Goal: Communication & Community: Answer question/provide support

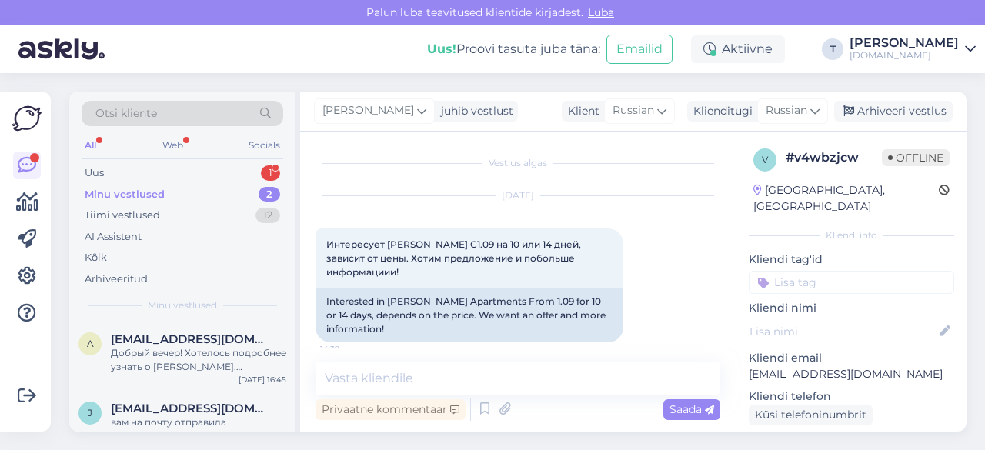
scroll to position [64, 0]
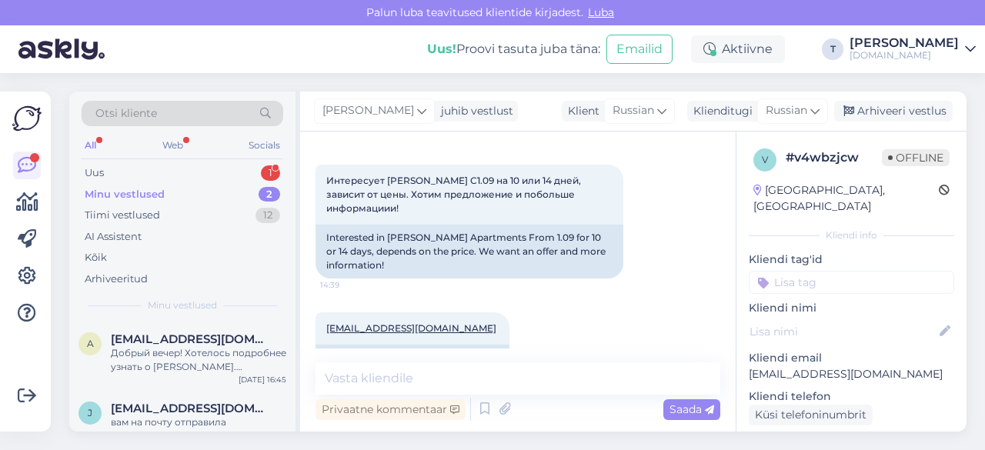
click at [195, 186] on div "Minu vestlused 2" at bounding box center [183, 195] width 202 height 22
click at [202, 342] on span "[EMAIL_ADDRESS][DOMAIN_NAME]" at bounding box center [191, 339] width 160 height 14
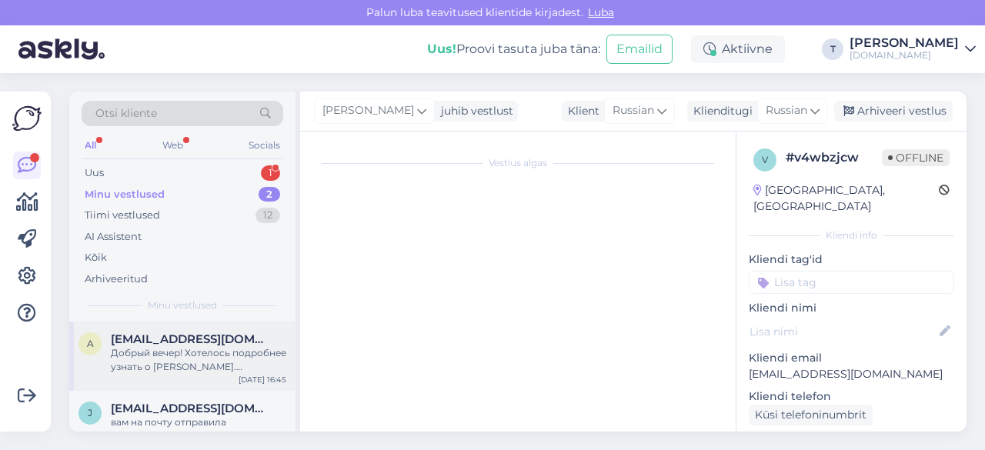
scroll to position [0, 0]
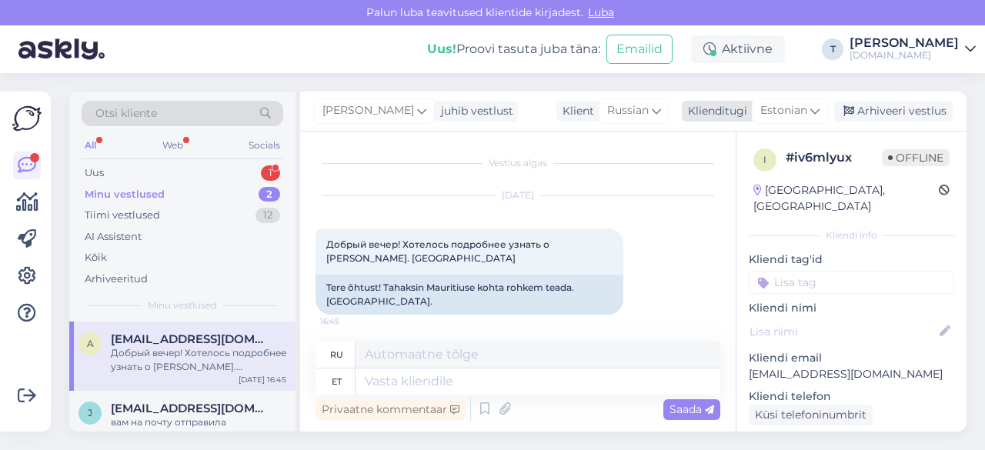
click at [776, 115] on span "Estonian" at bounding box center [783, 110] width 47 height 17
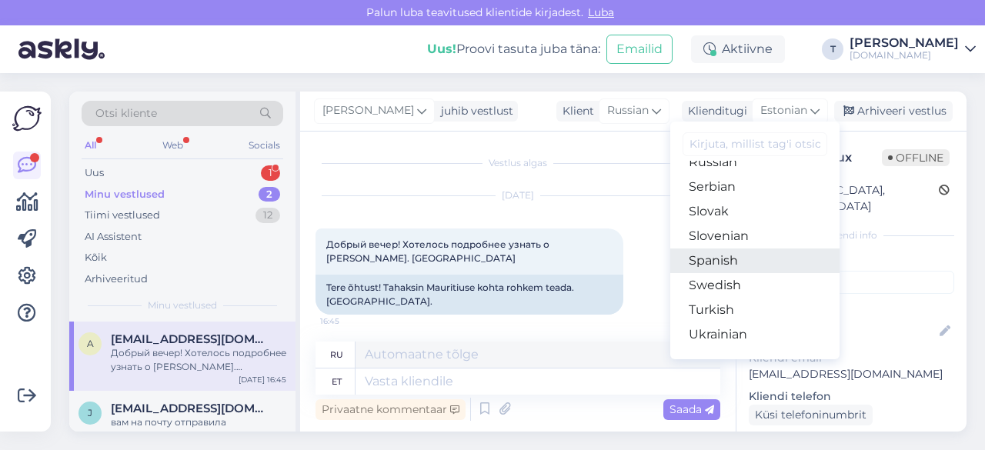
scroll to position [556, 0]
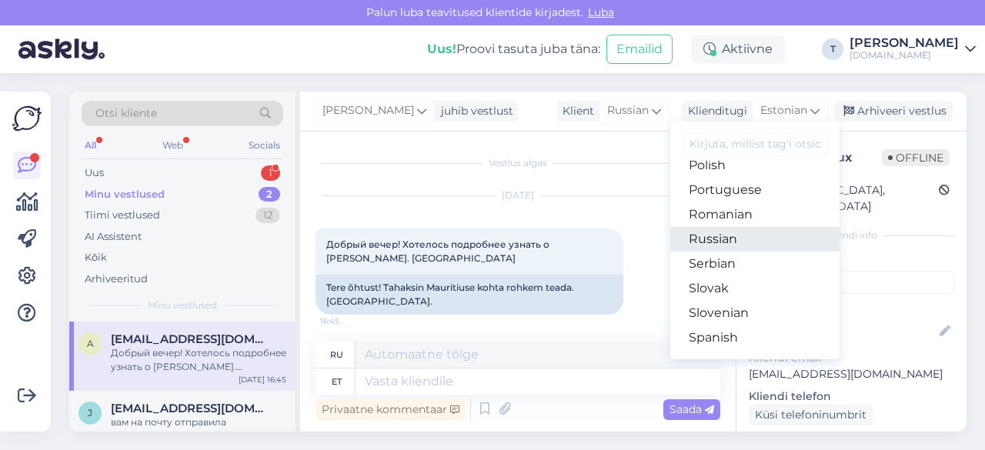
click at [725, 238] on link "Russian" at bounding box center [754, 239] width 169 height 25
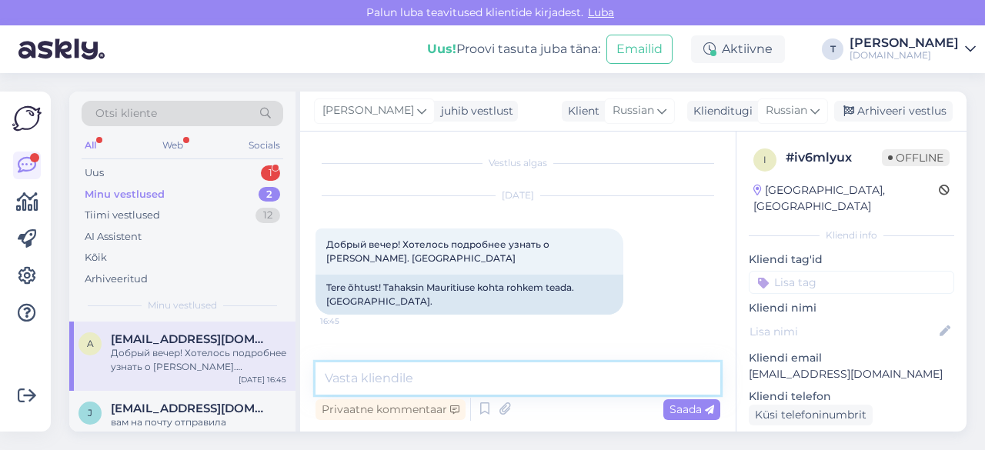
drag, startPoint x: 565, startPoint y: 381, endPoint x: 564, endPoint y: 370, distance: 10.8
click at [564, 375] on textarea at bounding box center [518, 378] width 405 height 32
type textarea "L"
click at [488, 378] on textarea "Добрый день ! Что Вас кнкретно" at bounding box center [518, 378] width 405 height 32
click at [483, 378] on textarea "Добрый день ! Что Вас кнкретно" at bounding box center [518, 378] width 405 height 32
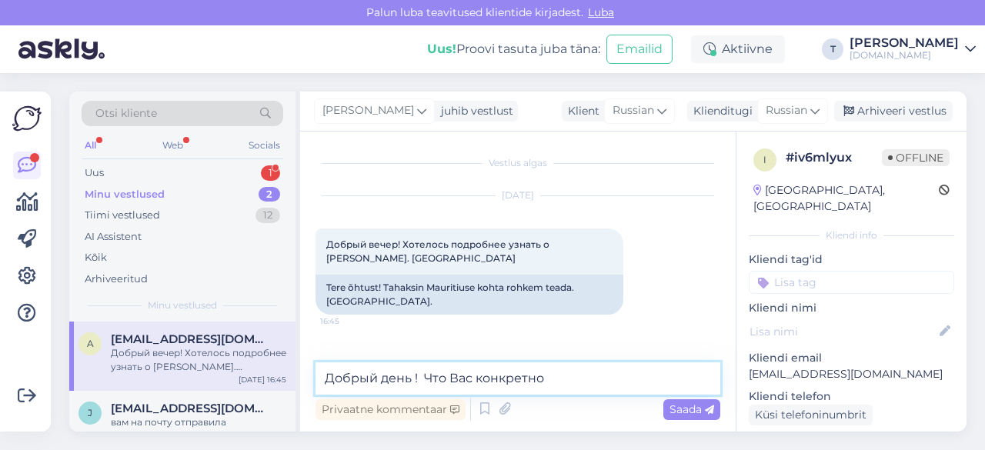
click at [551, 381] on textarea "Добрый день ! Что Вас конкретно" at bounding box center [518, 378] width 405 height 32
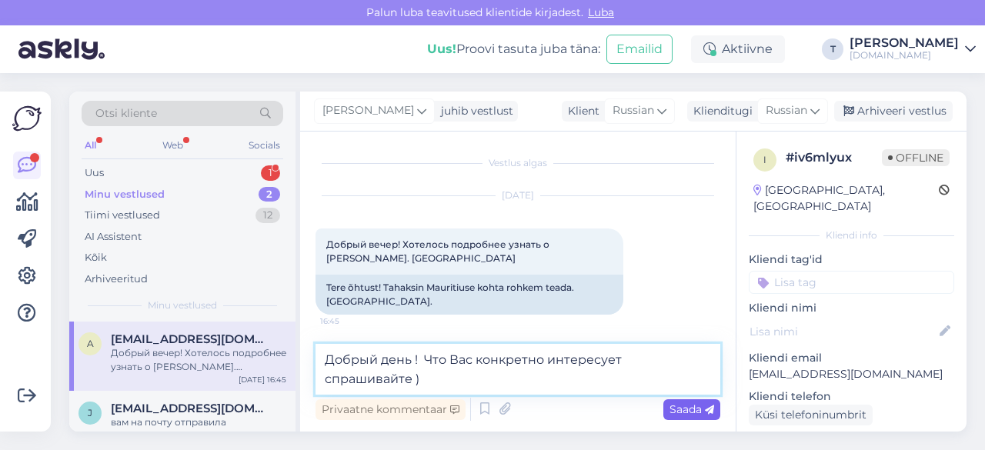
type textarea "Добрый день ! Что Вас конкретно интересует спрашивайте )"
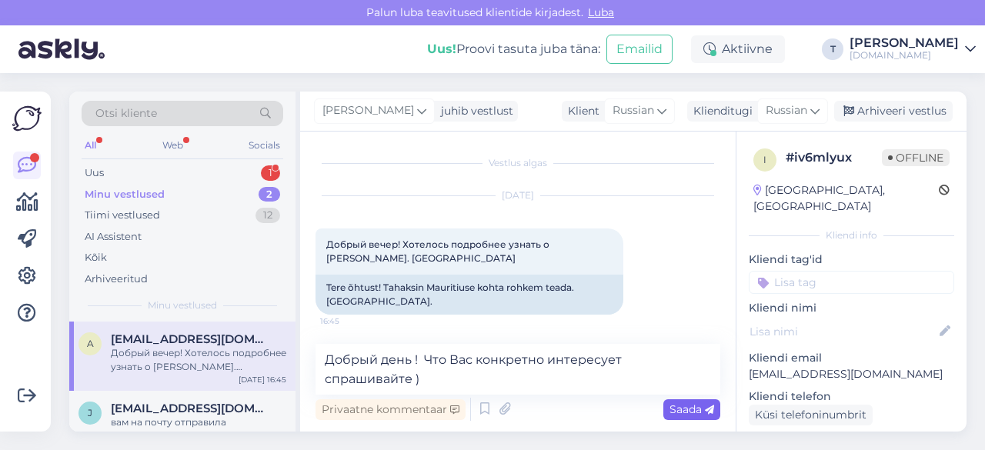
click at [677, 402] on div "Saada" at bounding box center [691, 409] width 57 height 21
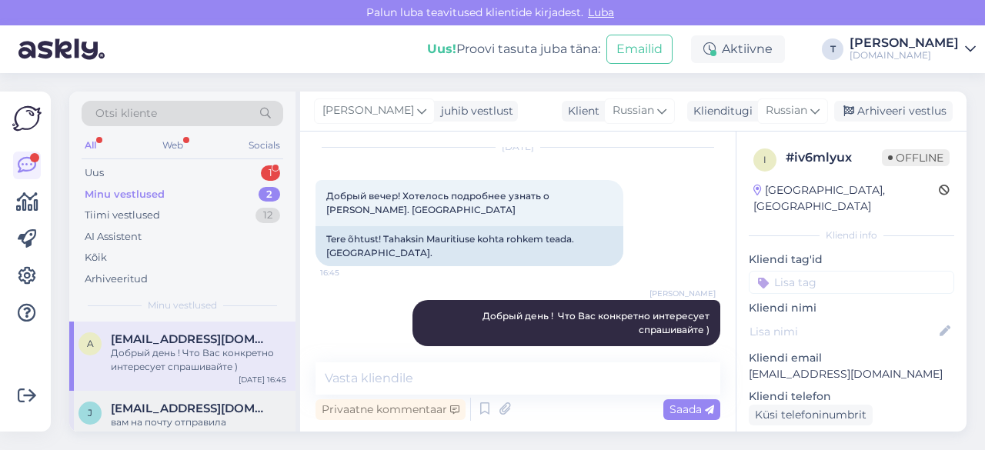
click at [159, 404] on span "[EMAIL_ADDRESS][DOMAIN_NAME]" at bounding box center [191, 409] width 160 height 14
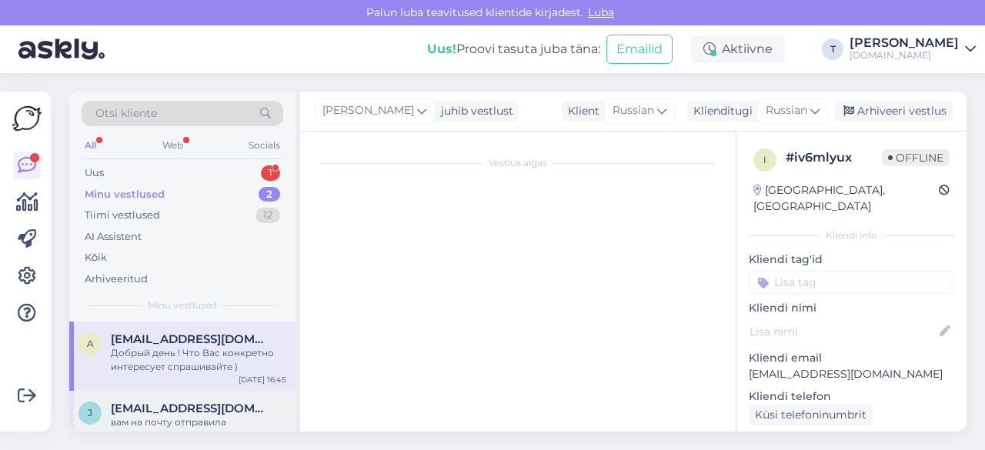
scroll to position [433, 0]
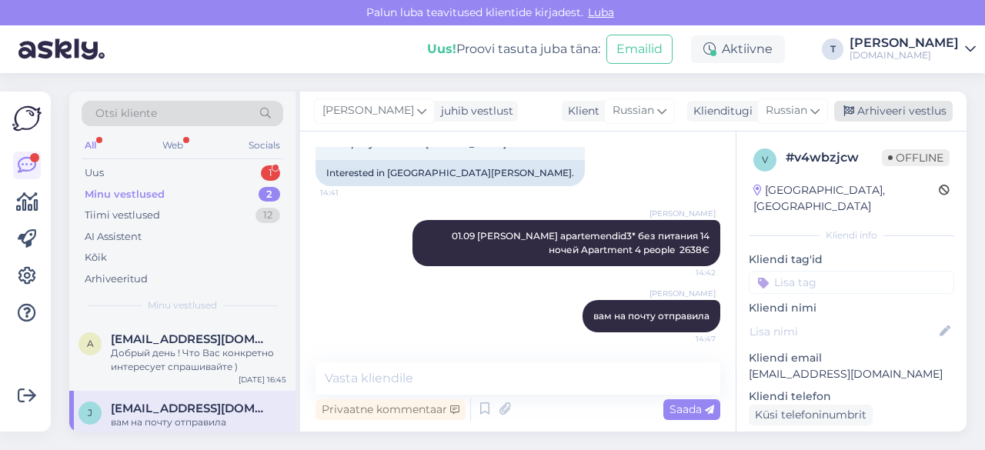
click at [860, 110] on div "Arhiveeri vestlus" at bounding box center [893, 111] width 119 height 21
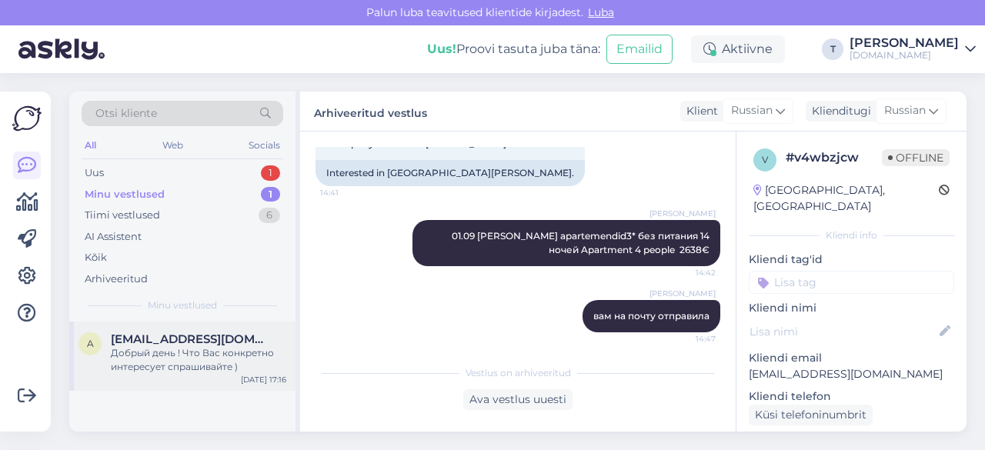
click at [209, 342] on span "[EMAIL_ADDRESS][DOMAIN_NAME]" at bounding box center [191, 339] width 160 height 14
